Goal: Transaction & Acquisition: Purchase product/service

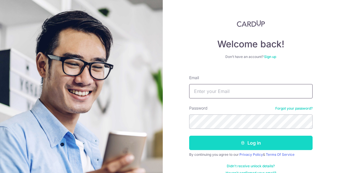
type input "gamerning98@gmail.com"
click at [220, 137] on button "Log in" at bounding box center [250, 143] width 123 height 14
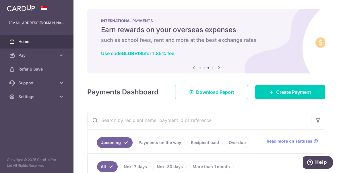
click at [26, 43] on span "Home" at bounding box center [37, 42] width 38 height 6
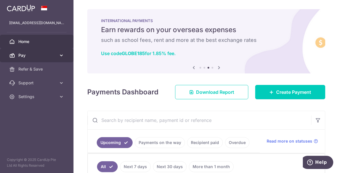
click at [41, 59] on link "Pay" at bounding box center [36, 55] width 73 height 14
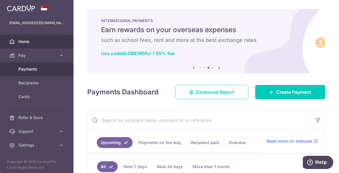
click at [42, 68] on span "Payments" at bounding box center [37, 69] width 38 height 6
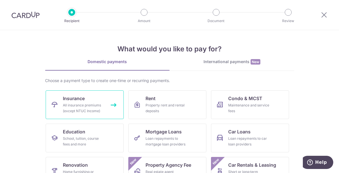
click at [77, 106] on div "All insurance premiums (except NTUC Income)" at bounding box center [83, 107] width 41 height 11
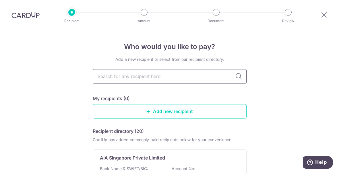
click at [168, 75] on input "text" at bounding box center [170, 76] width 154 height 14
type input "ntu"
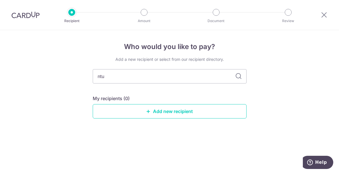
type input "ntuc"
click at [235, 78] on icon at bounding box center [238, 76] width 7 height 7
click at [235, 76] on icon at bounding box center [238, 76] width 7 height 7
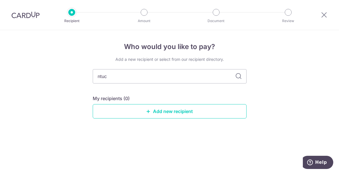
click at [235, 76] on icon at bounding box center [238, 76] width 7 height 7
click at [163, 80] on input "ntuc" at bounding box center [170, 76] width 154 height 14
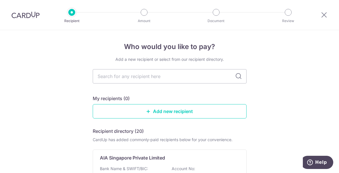
click at [235, 76] on icon at bounding box center [238, 76] width 7 height 7
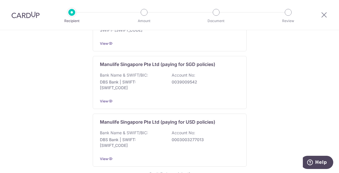
scroll to position [605, 0]
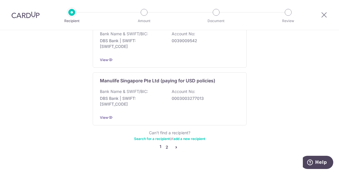
click at [167, 144] on link "2" at bounding box center [166, 147] width 7 height 7
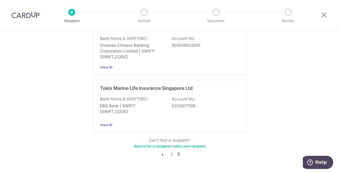
scroll to position [608, 0]
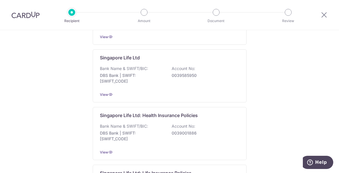
scroll to position [0, 0]
